Goal: Transaction & Acquisition: Purchase product/service

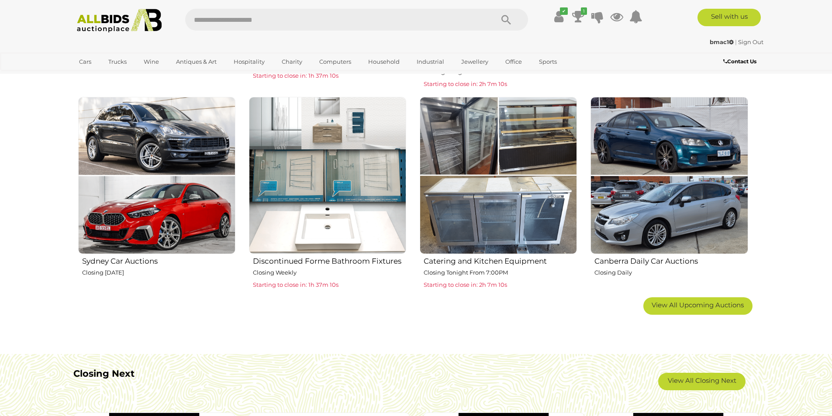
scroll to position [524, 0]
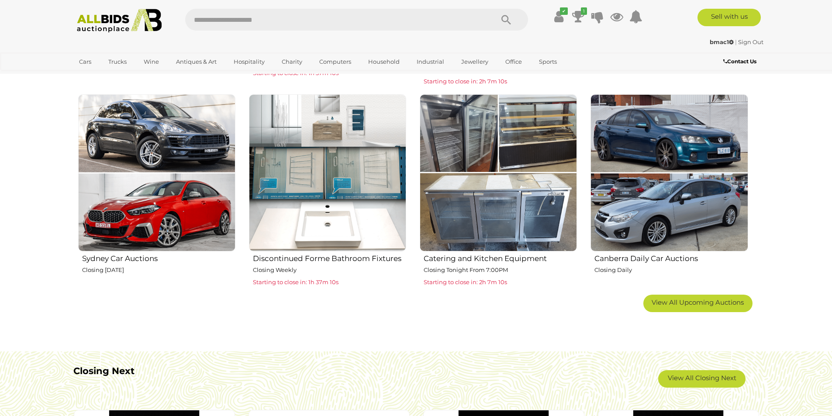
click at [513, 207] on img at bounding box center [498, 172] width 157 height 157
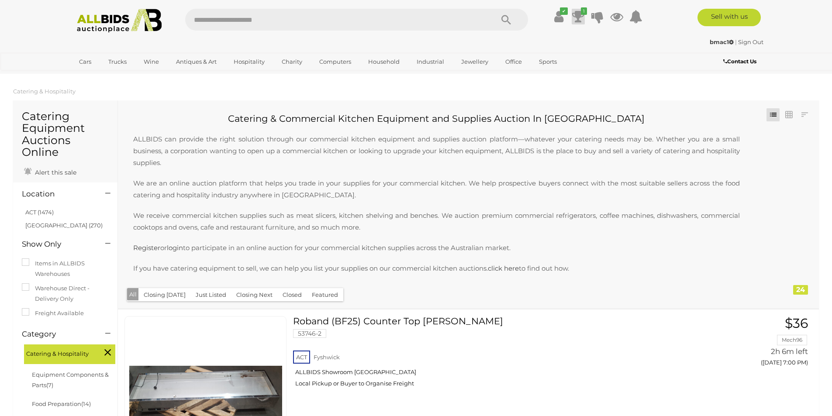
click at [585, 10] on icon "1" at bounding box center [584, 10] width 6 height 7
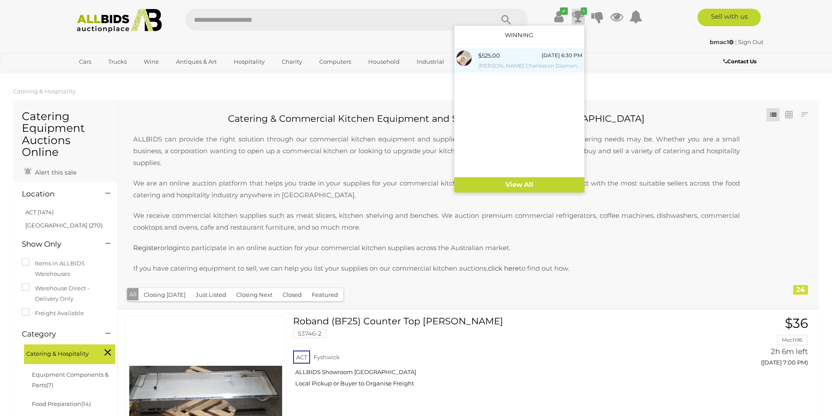
click at [465, 58] on img at bounding box center [463, 58] width 15 height 15
